Goal: Information Seeking & Learning: Learn about a topic

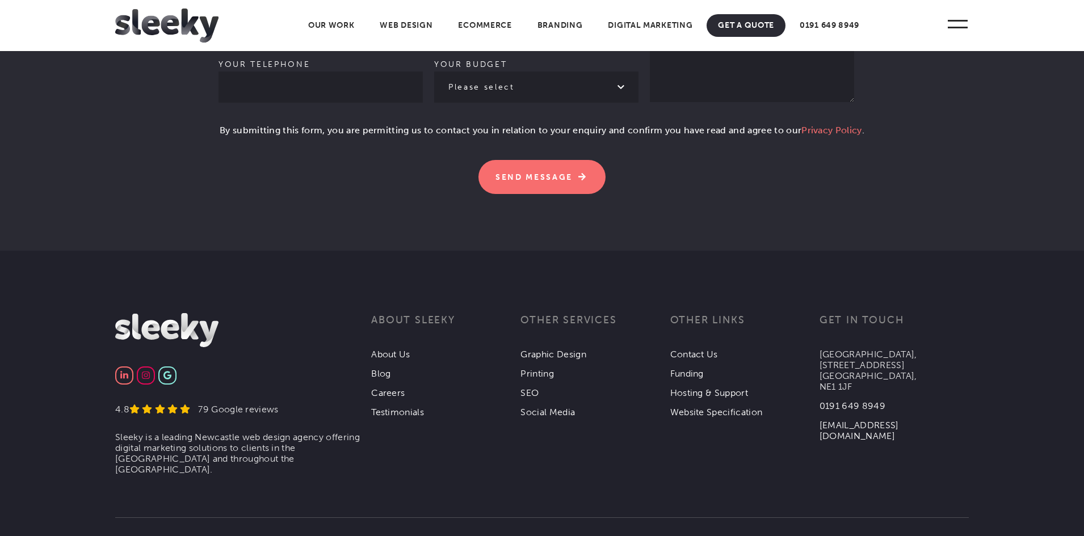
scroll to position [3518, 0]
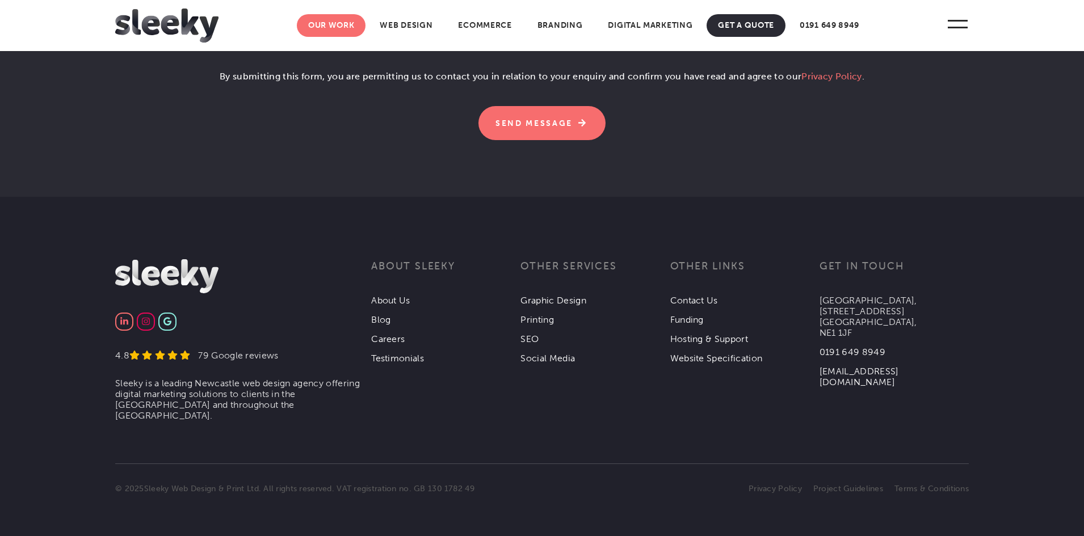
click at [340, 30] on link "Our Work" at bounding box center [331, 25] width 69 height 23
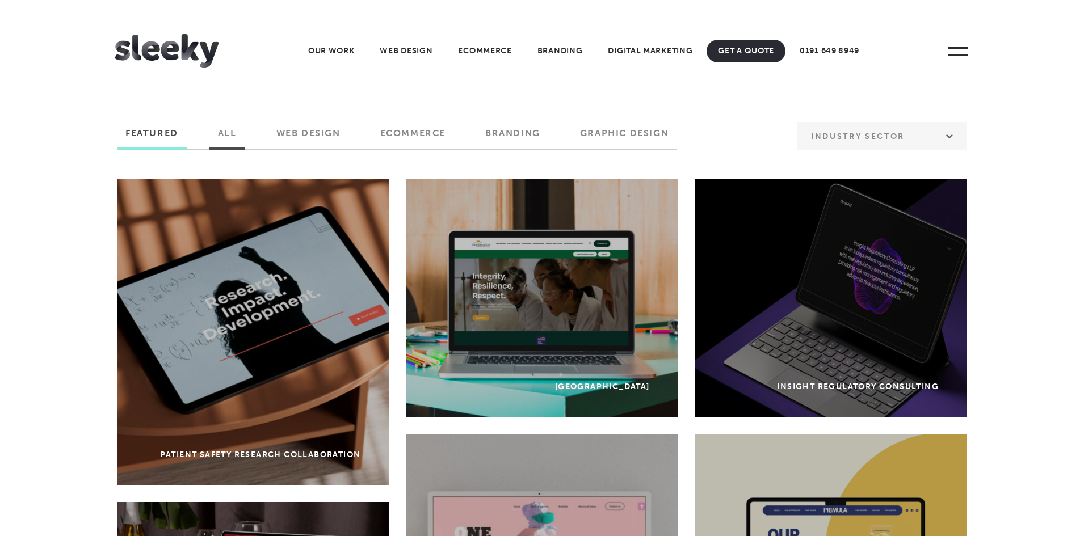
click at [228, 133] on label "All" at bounding box center [227, 137] width 36 height 19
click at [0, 0] on input "All" at bounding box center [0, 0] width 0 height 0
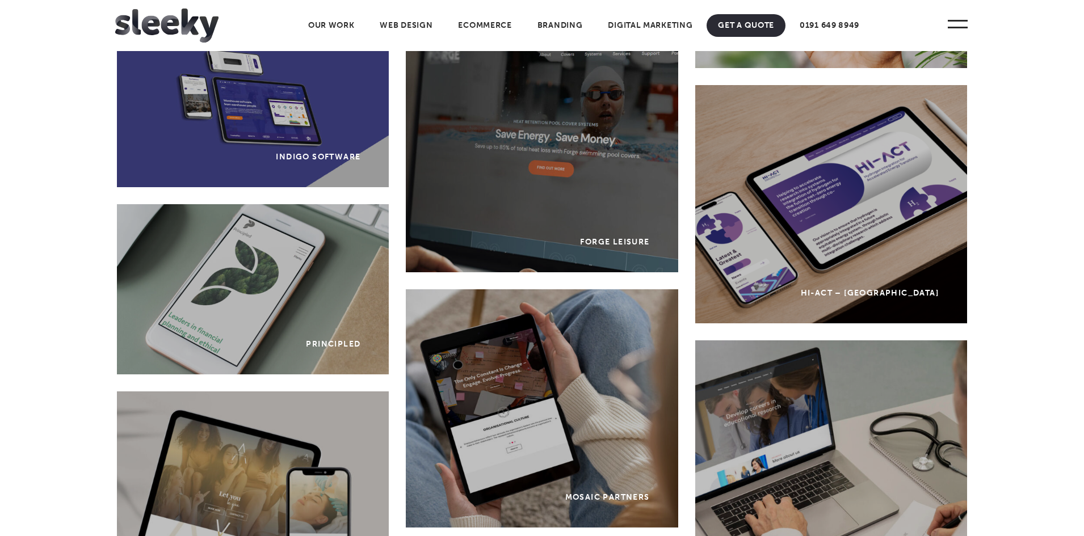
scroll to position [2144, 0]
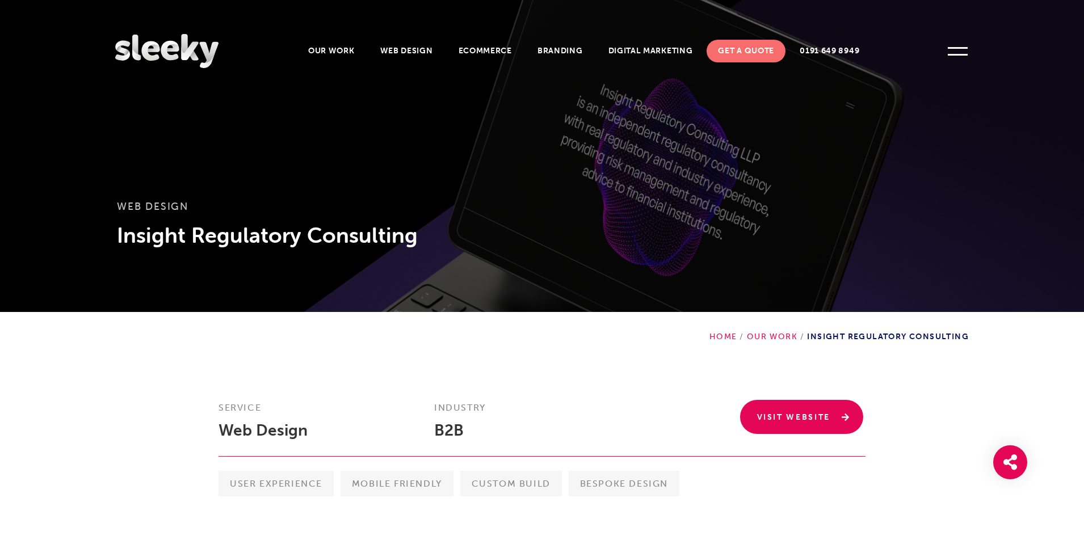
click at [784, 419] on link "Visit Website" at bounding box center [802, 417] width 124 height 34
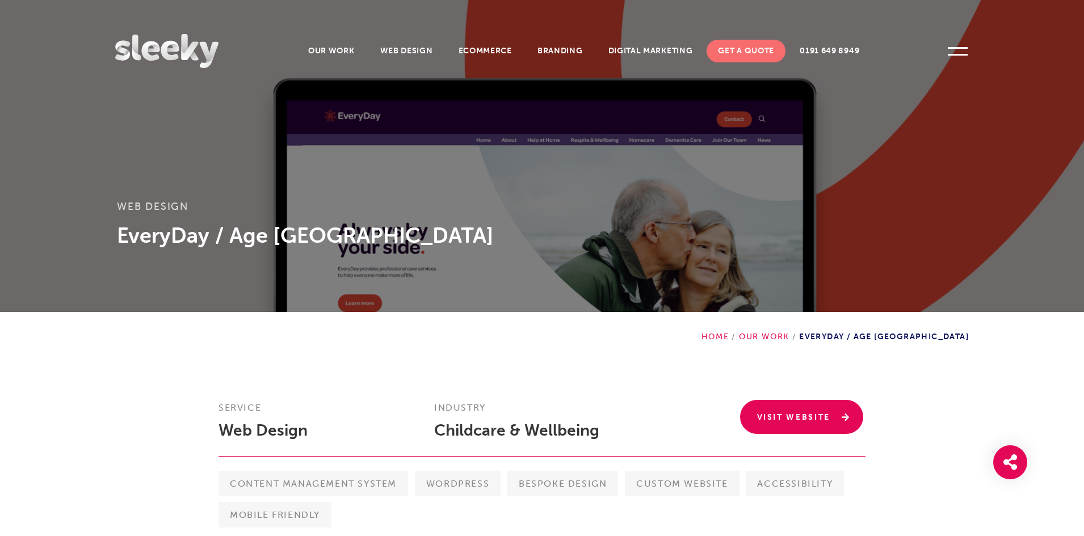
click at [763, 413] on link "Visit Website" at bounding box center [802, 417] width 124 height 34
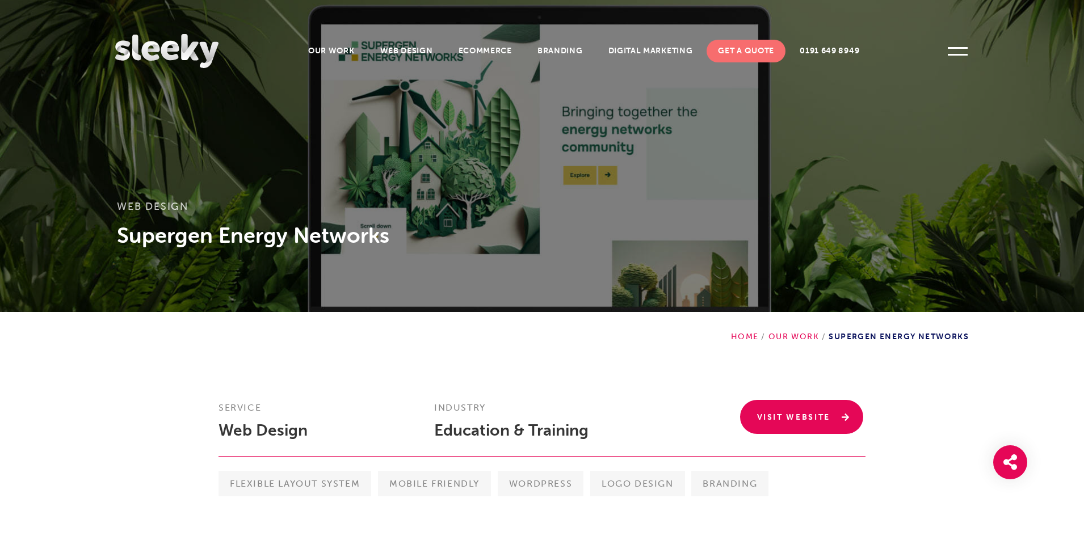
click at [771, 417] on link "Visit Website" at bounding box center [802, 417] width 124 height 34
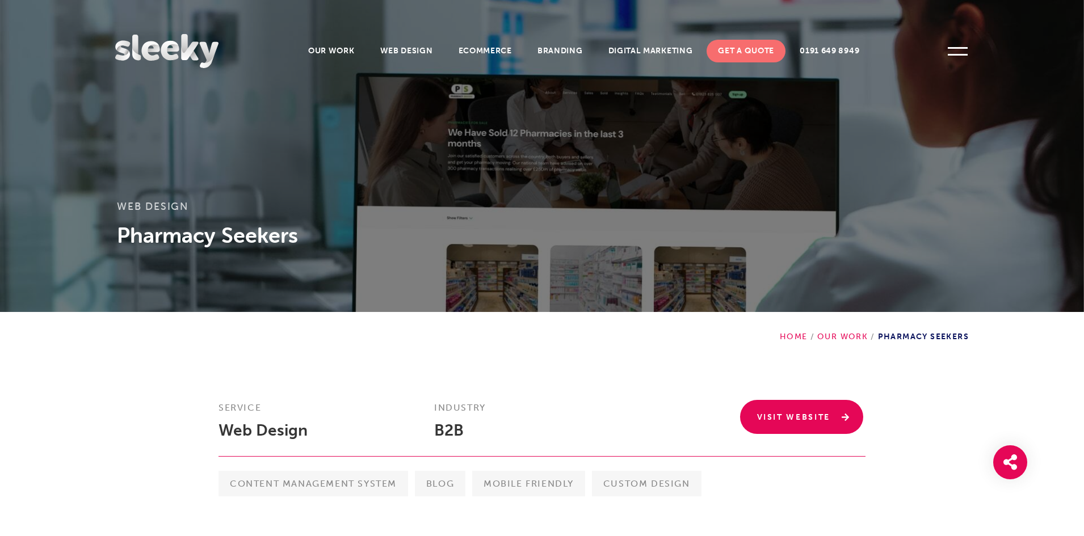
click at [796, 427] on link "Visit Website" at bounding box center [802, 417] width 124 height 34
